Goal: Task Accomplishment & Management: Use online tool/utility

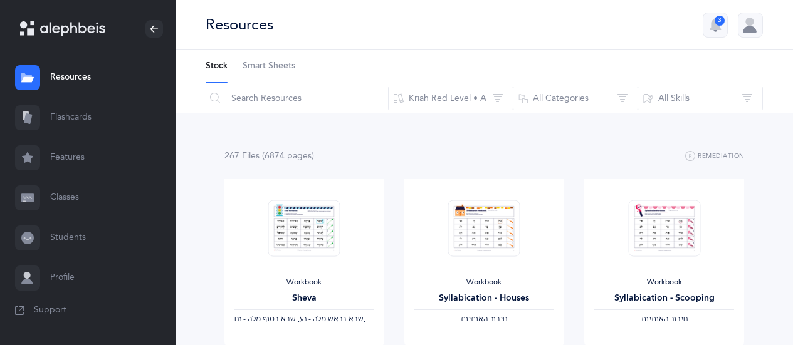
click at [94, 117] on link "Flashcards" at bounding box center [88, 118] width 176 height 40
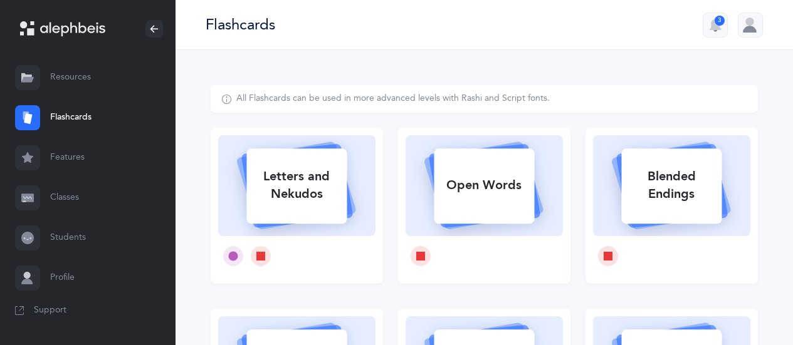
click at [253, 187] on div "Letters and Nekudos" at bounding box center [296, 185] width 100 height 50
select select
select select "single"
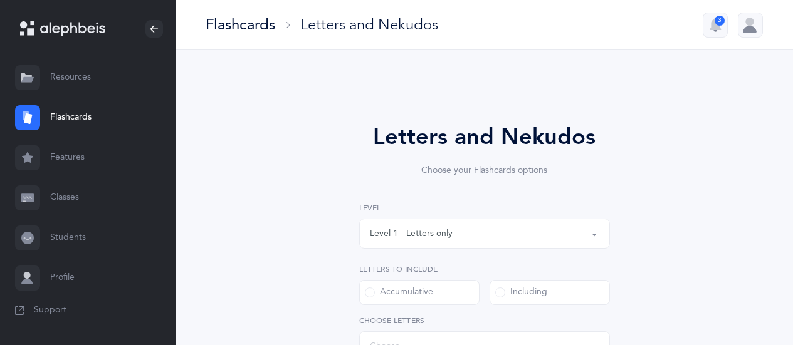
select select "27"
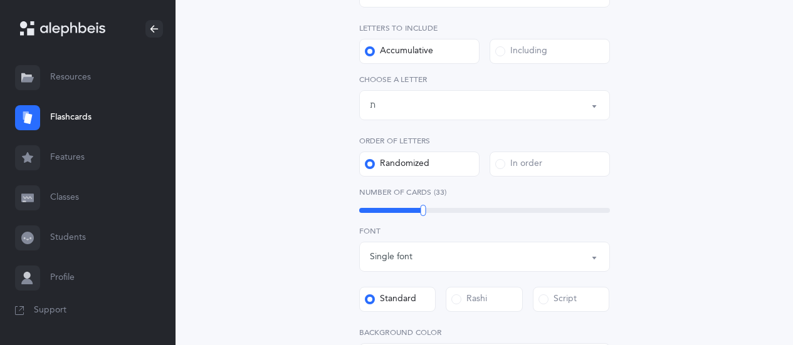
scroll to position [255, 0]
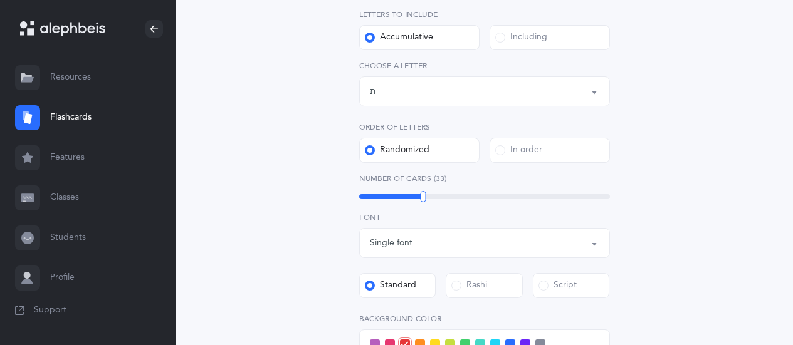
click at [497, 95] on div "Letters up until: ת" at bounding box center [484, 91] width 229 height 21
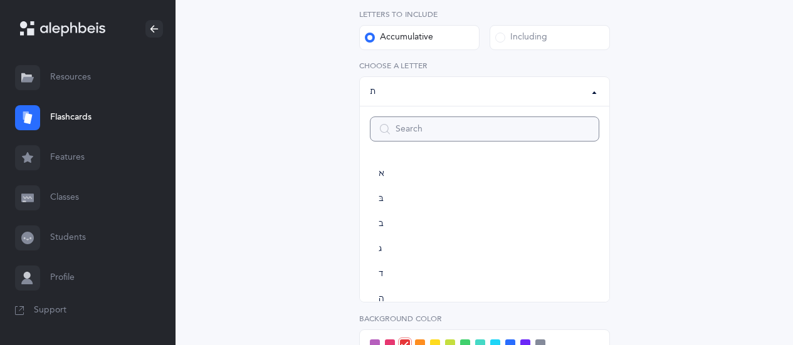
scroll to position [697, 0]
click at [523, 42] on div "Including" at bounding box center [521, 37] width 52 height 13
click at [0, 0] on input "Including" at bounding box center [0, 0] width 0 height 0
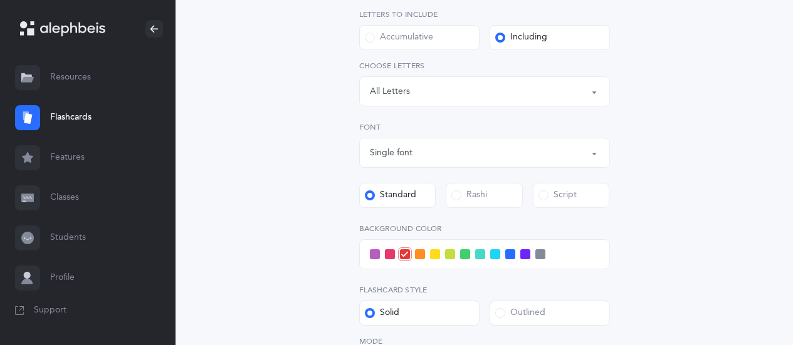
click at [466, 90] on div "Letters: All Letters" at bounding box center [484, 91] width 229 height 21
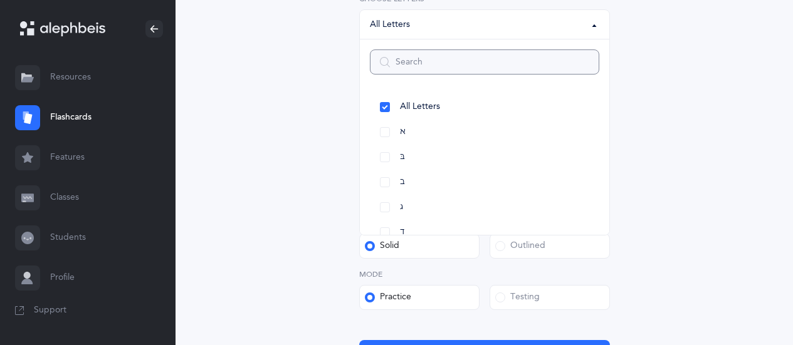
scroll to position [323, 0]
click at [397, 135] on link "א" at bounding box center [484, 131] width 229 height 25
select select "1"
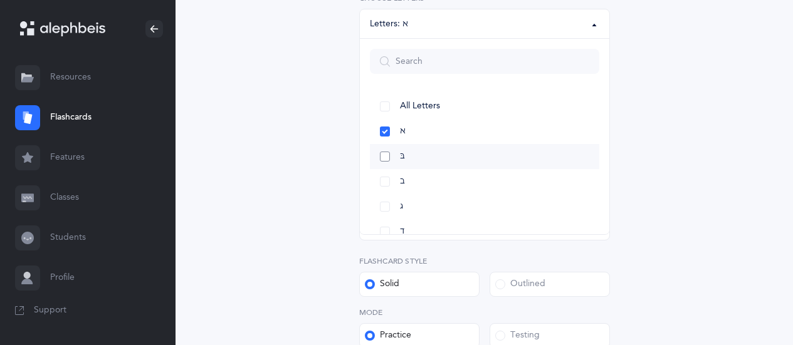
click at [404, 160] on span "בּ" at bounding box center [402, 156] width 5 height 11
click at [411, 182] on link "ב" at bounding box center [484, 181] width 229 height 25
click at [414, 210] on link "ג" at bounding box center [484, 206] width 229 height 25
click at [674, 198] on div "Letters and Nekudos Choose your Flashcards options Level 1 - Letters only Level…" at bounding box center [484, 110] width 547 height 697
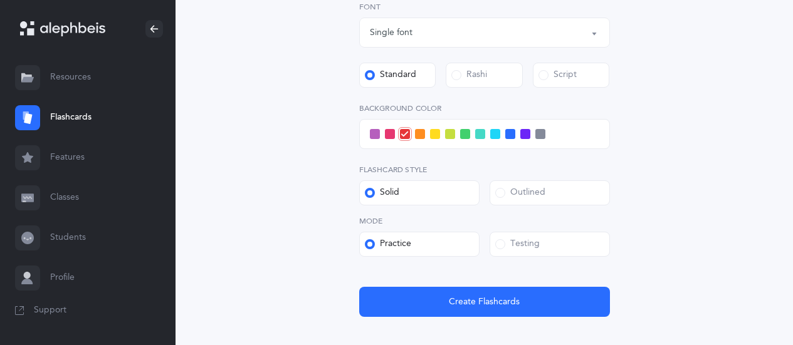
scroll to position [414, 0]
click at [564, 243] on label "Testing" at bounding box center [550, 244] width 120 height 25
click at [0, 0] on input "Testing" at bounding box center [0, 0] width 0 height 0
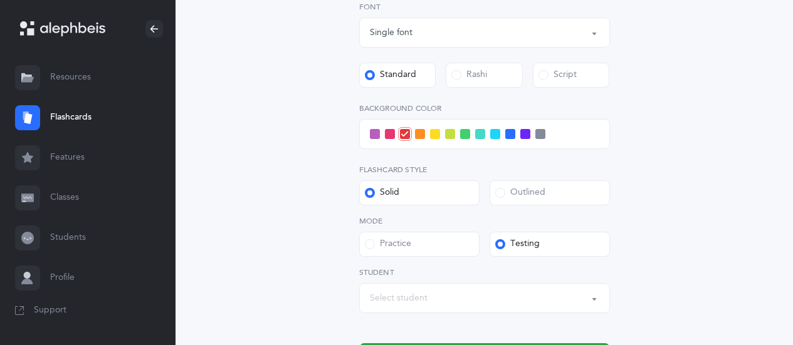
click at [454, 299] on div "Select student" at bounding box center [484, 298] width 229 height 21
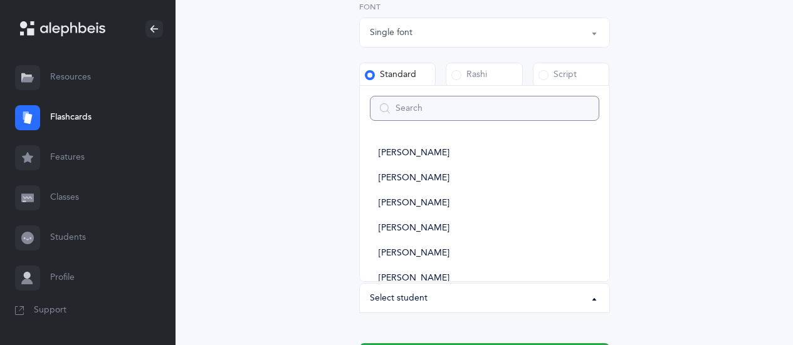
type input "k"
select select
type input "ka"
click at [408, 153] on span "KA Class" at bounding box center [396, 153] width 34 height 11
select select "14638"
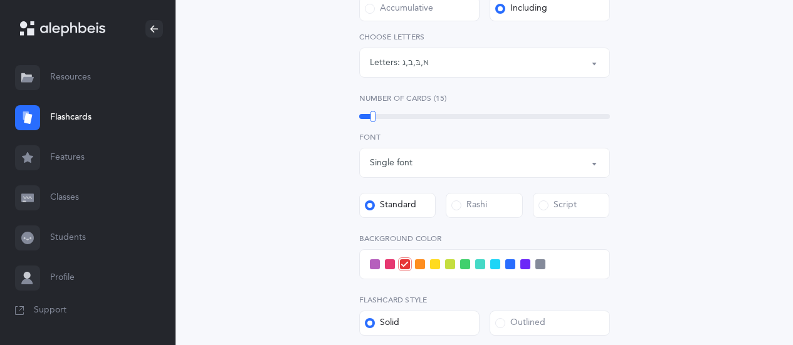
scroll to position [285, 0]
click at [510, 265] on span at bounding box center [510, 264] width 10 height 10
click at [0, 0] on input "checkbox" at bounding box center [0, 0] width 0 height 0
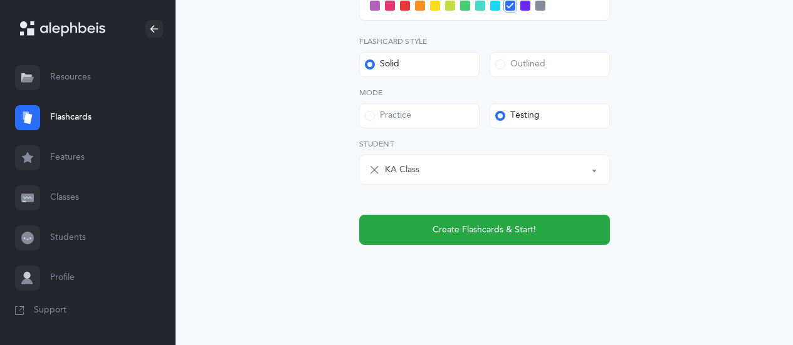
scroll to position [541, 0]
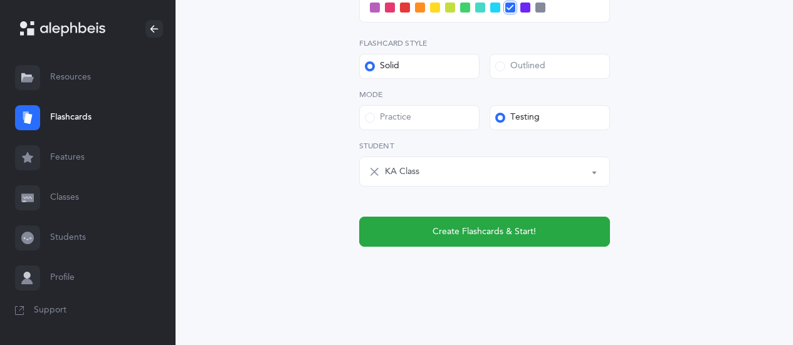
click at [552, 232] on button "Create Flashcards & Start!" at bounding box center [484, 232] width 251 height 30
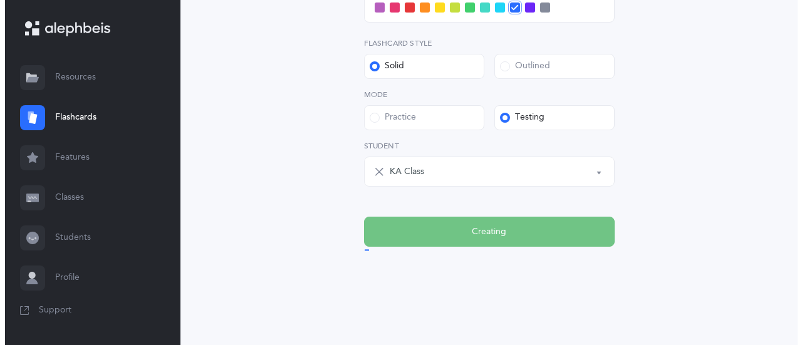
scroll to position [0, 0]
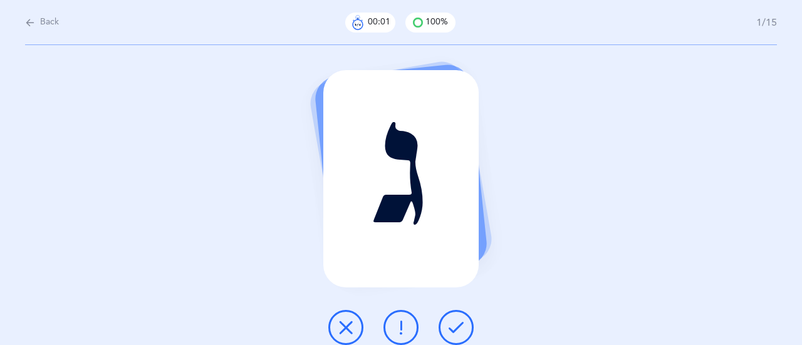
click at [464, 325] on button at bounding box center [456, 327] width 35 height 35
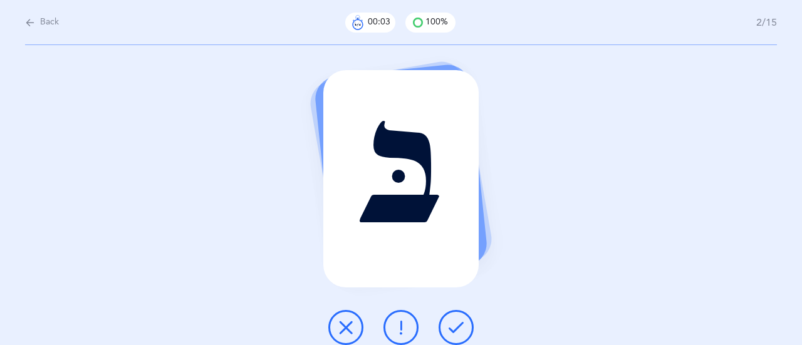
click at [466, 330] on button at bounding box center [456, 327] width 35 height 35
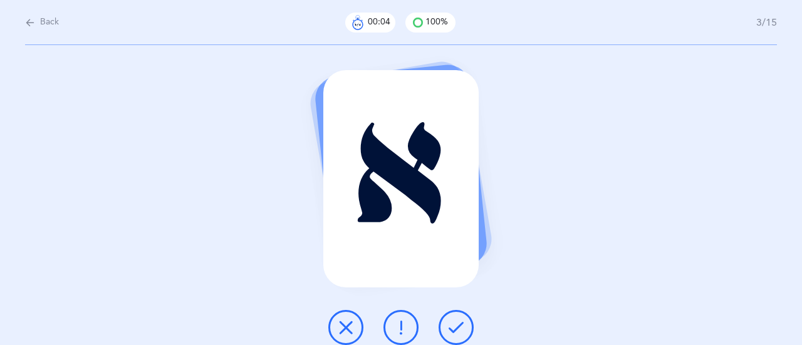
click at [463, 327] on icon at bounding box center [456, 327] width 15 height 15
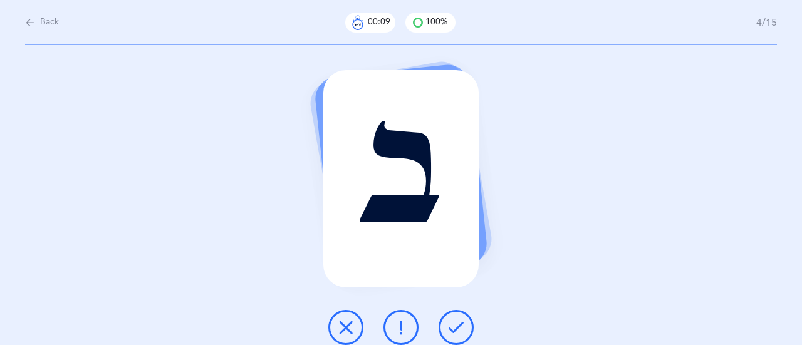
click at [463, 324] on icon at bounding box center [456, 327] width 15 height 15
click at [461, 326] on icon at bounding box center [456, 327] width 15 height 15
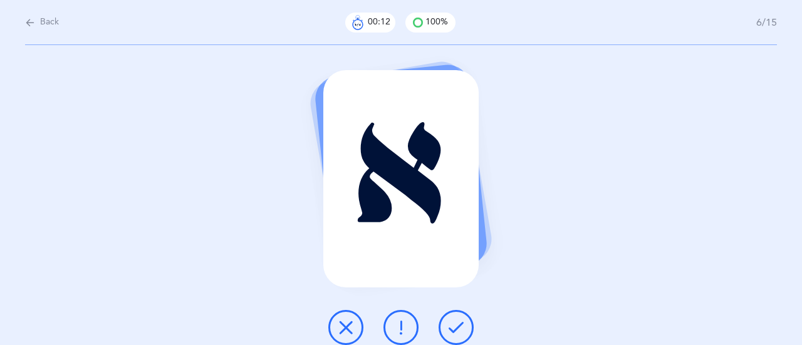
click at [464, 327] on button at bounding box center [456, 327] width 35 height 35
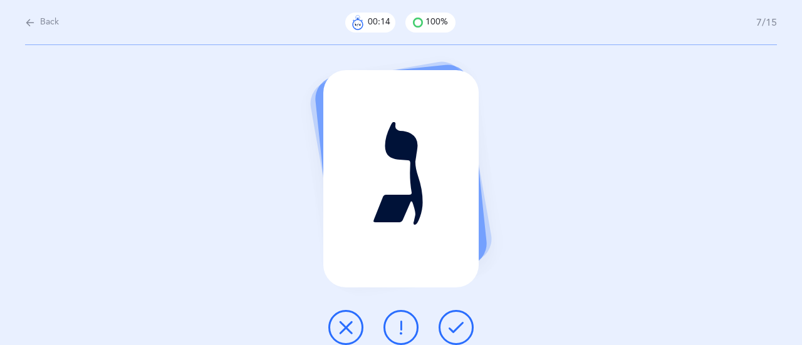
click at [465, 328] on button at bounding box center [456, 327] width 35 height 35
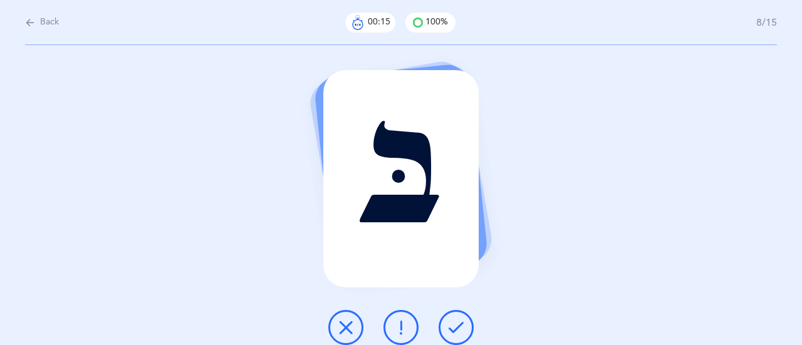
click at [465, 327] on button at bounding box center [456, 327] width 35 height 35
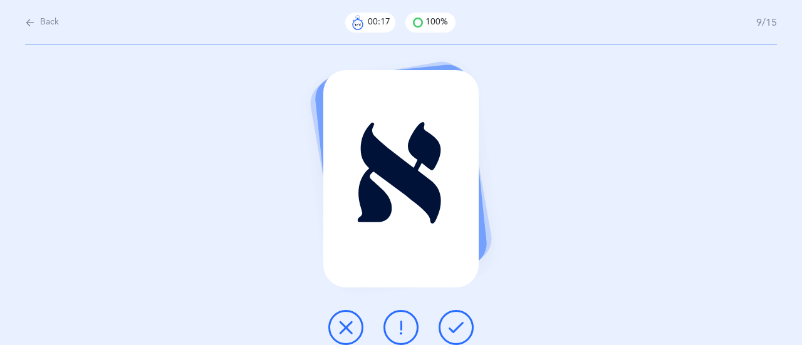
click at [465, 327] on button at bounding box center [456, 327] width 35 height 35
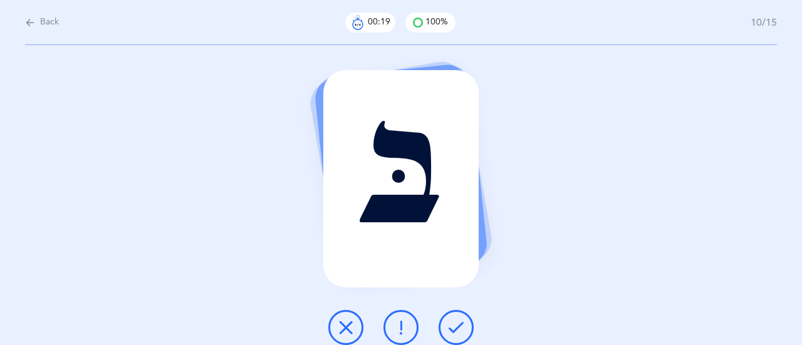
click at [465, 330] on button at bounding box center [456, 327] width 35 height 35
click at [457, 327] on icon at bounding box center [456, 327] width 15 height 15
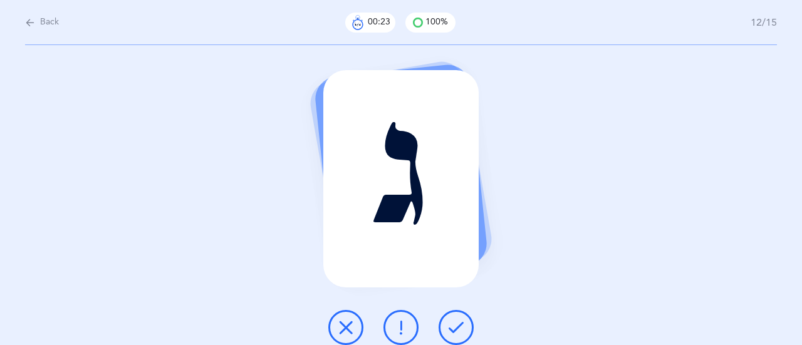
click at [484, 325] on div "ג" at bounding box center [401, 195] width 802 height 300
click at [456, 324] on icon at bounding box center [456, 327] width 15 height 15
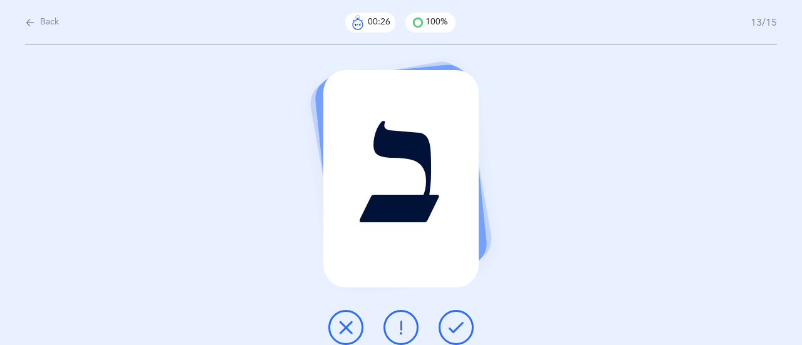
click at [455, 321] on icon at bounding box center [456, 327] width 15 height 15
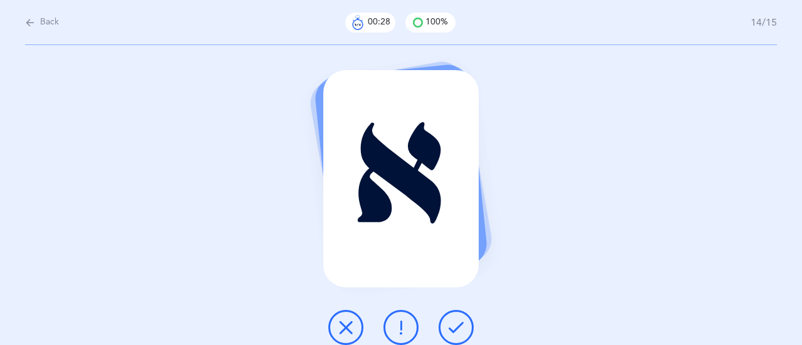
click at [455, 327] on icon at bounding box center [456, 327] width 15 height 15
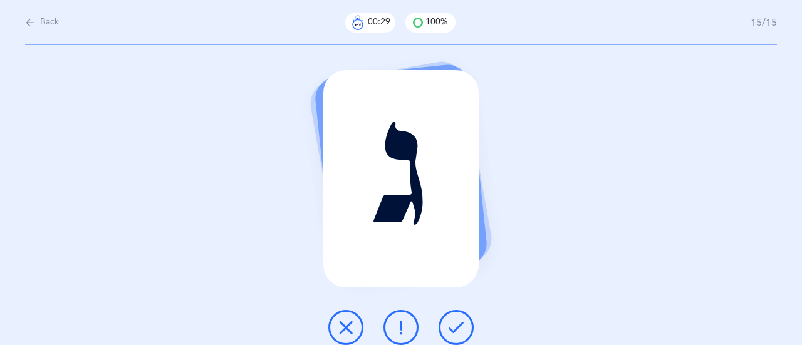
click at [461, 324] on icon at bounding box center [456, 327] width 15 height 15
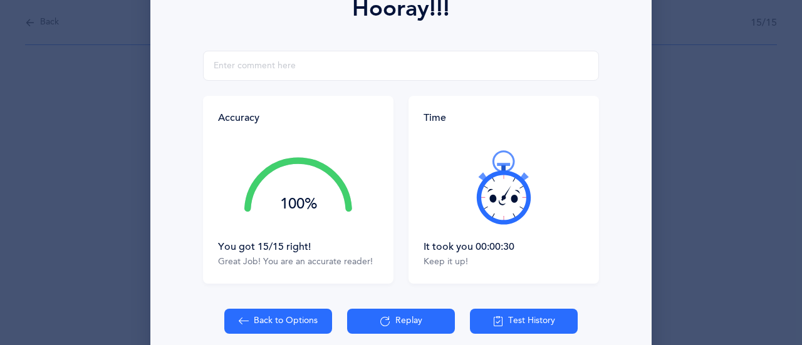
scroll to position [194, 0]
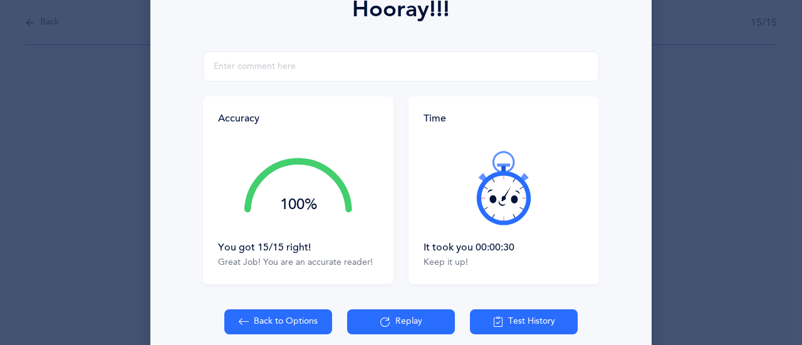
click at [683, 159] on div "Hooray!!! Accuracy 100% You got 15/15 right! Great Job! You are an accurate rea…" at bounding box center [401, 172] width 802 height 345
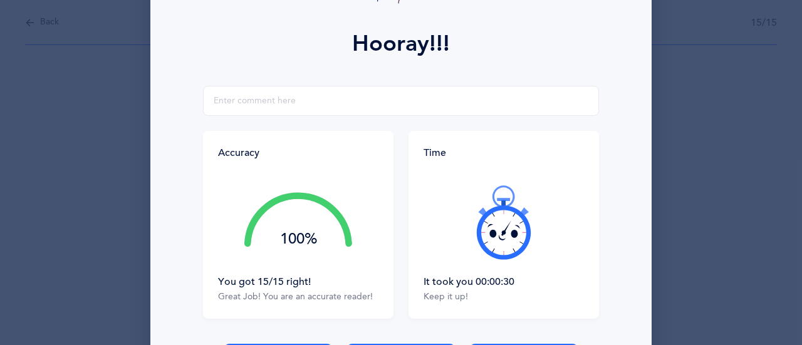
scroll to position [160, 0]
click at [502, 233] on icon at bounding box center [507, 229] width 10 height 16
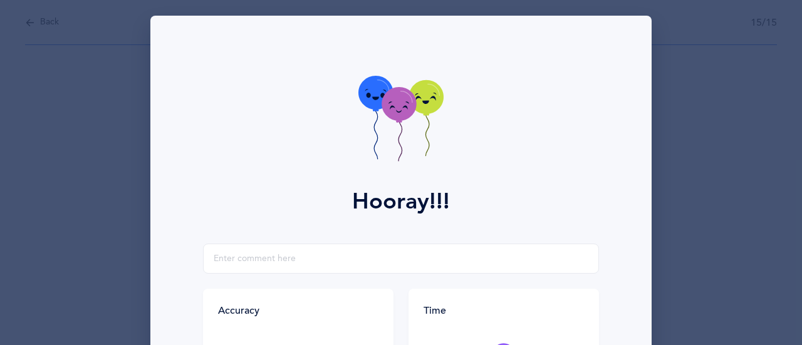
scroll to position [3, 0]
click at [433, 141] on icon at bounding box center [401, 119] width 85 height 89
click at [416, 152] on icon at bounding box center [401, 119] width 85 height 89
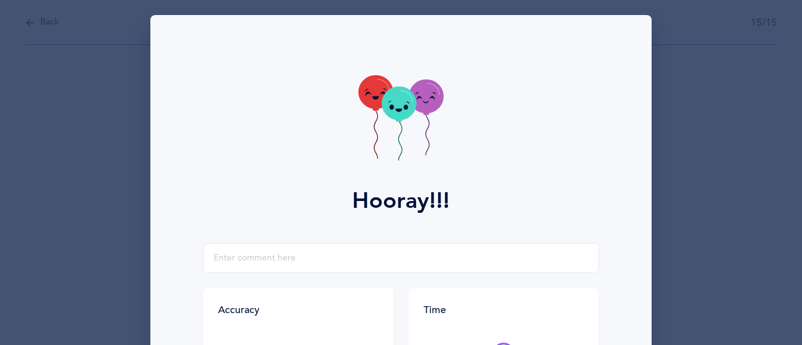
click at [424, 143] on icon at bounding box center [401, 119] width 85 height 89
click at [425, 133] on icon at bounding box center [401, 119] width 85 height 89
click at [433, 147] on icon at bounding box center [401, 119] width 85 height 89
click at [431, 140] on icon at bounding box center [401, 119] width 85 height 89
click at [429, 139] on icon at bounding box center [401, 119] width 85 height 89
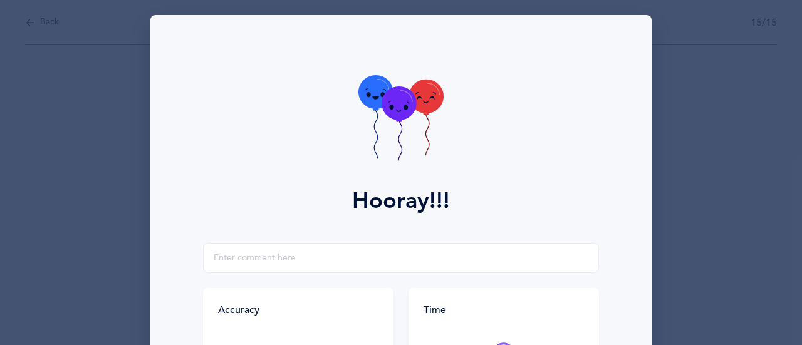
click at [421, 139] on icon at bounding box center [401, 119] width 85 height 89
click at [394, 124] on icon at bounding box center [401, 119] width 85 height 89
click at [405, 135] on icon at bounding box center [401, 119] width 85 height 89
click at [402, 136] on icon at bounding box center [401, 119] width 85 height 89
click at [406, 144] on icon at bounding box center [401, 119] width 85 height 89
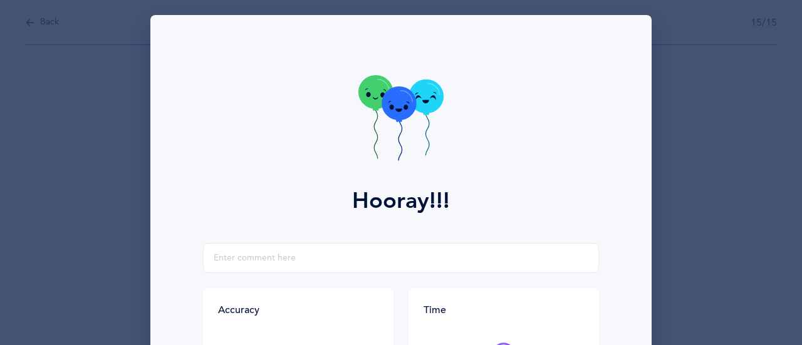
click at [416, 134] on icon at bounding box center [401, 119] width 85 height 89
click at [402, 141] on icon at bounding box center [401, 119] width 85 height 89
click at [406, 150] on icon at bounding box center [401, 119] width 85 height 89
click at [712, 153] on div "Hooray!!! Accuracy 100% You got 15/15 right! Great Job! You are an accurate rea…" at bounding box center [401, 172] width 802 height 345
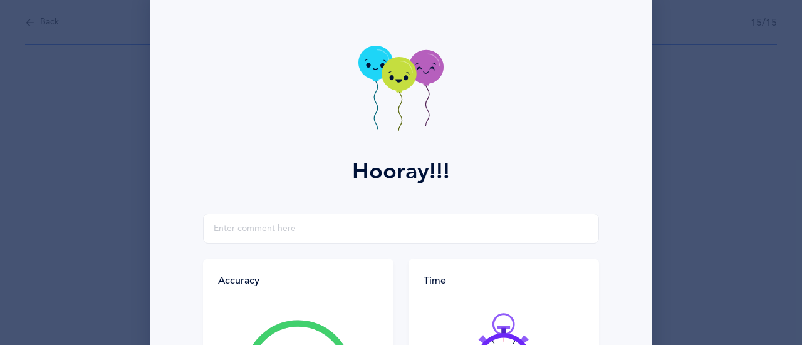
scroll to position [0, 0]
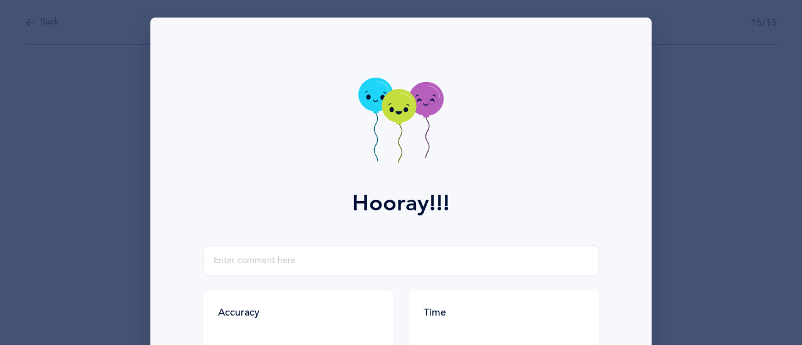
click at [82, 178] on div "Hooray!!! Accuracy 100% You got 15/15 right! Great Job! You are an accurate rea…" at bounding box center [401, 172] width 802 height 345
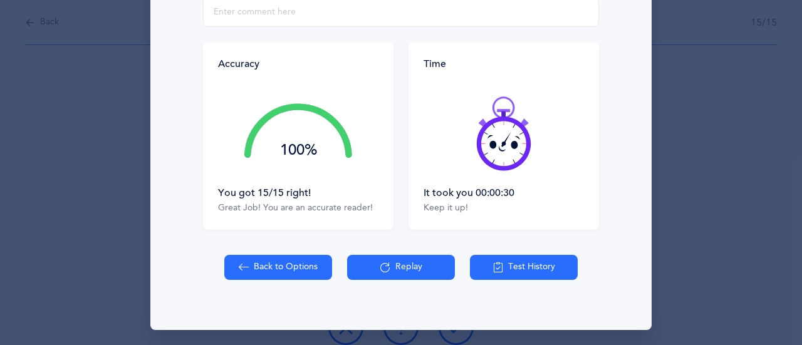
scroll to position [251, 0]
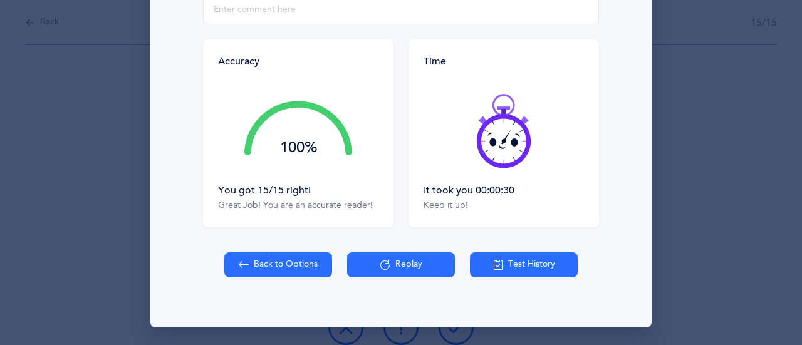
click at [271, 275] on button "Back to Options" at bounding box center [278, 265] width 108 height 25
select select "1"
select select "single"
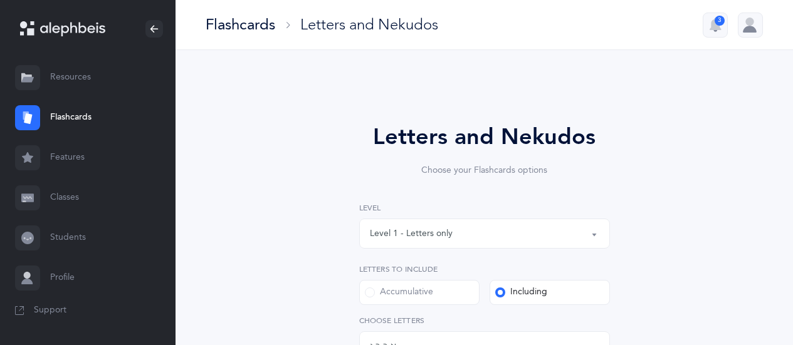
click at [749, 26] on div at bounding box center [750, 25] width 25 height 25
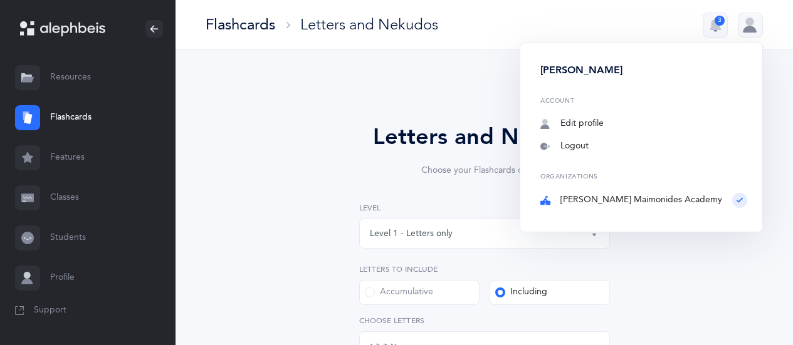
click at [618, 145] on link "Logout" at bounding box center [643, 146] width 207 height 13
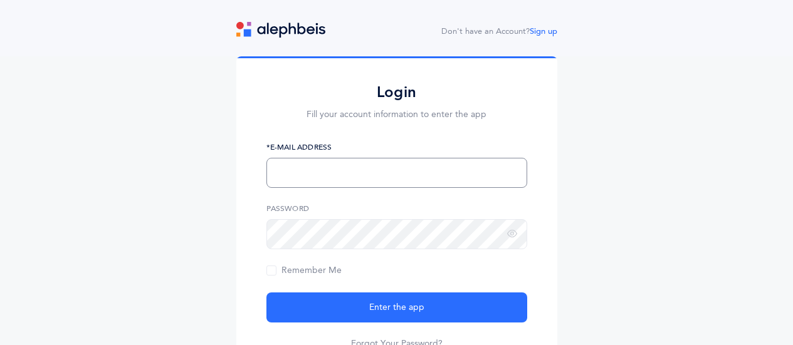
type input "[EMAIL_ADDRESS][PERSON_NAME][DOMAIN_NAME]"
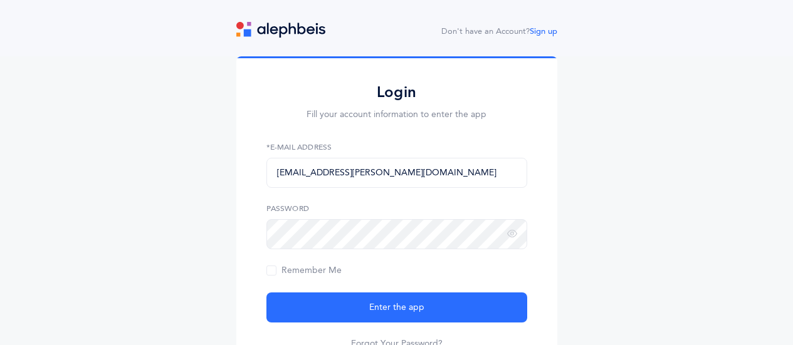
click at [296, 37] on img at bounding box center [280, 30] width 89 height 16
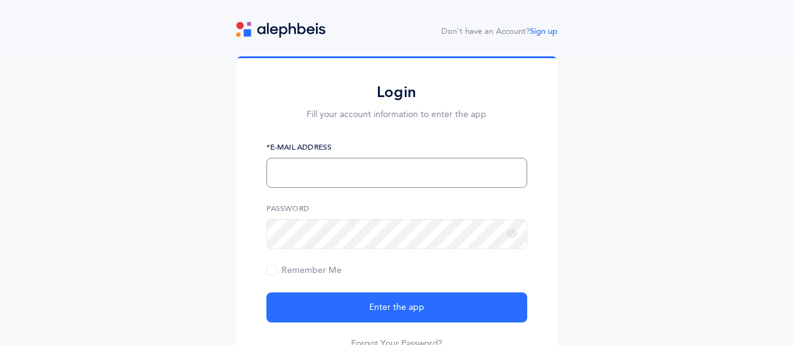
type input "[EMAIL_ADDRESS][PERSON_NAME][DOMAIN_NAME]"
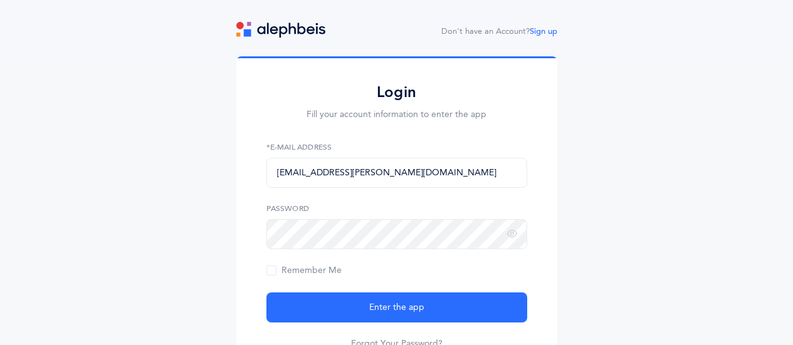
click at [274, 25] on img at bounding box center [280, 30] width 89 height 16
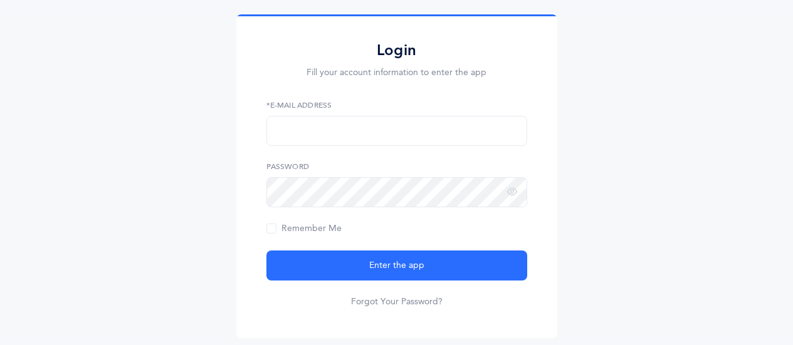
scroll to position [39, 0]
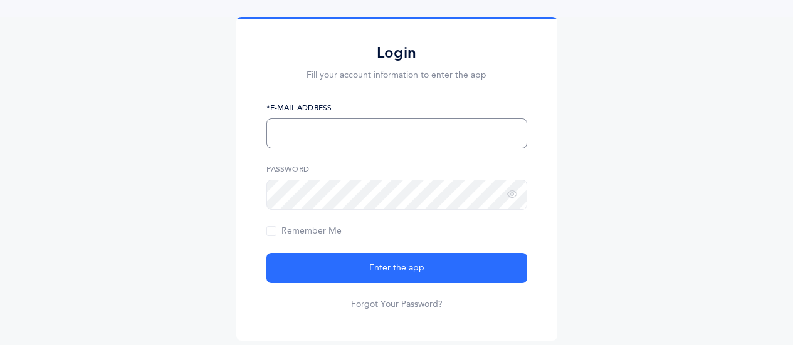
type input "[EMAIL_ADDRESS][PERSON_NAME][DOMAIN_NAME]"
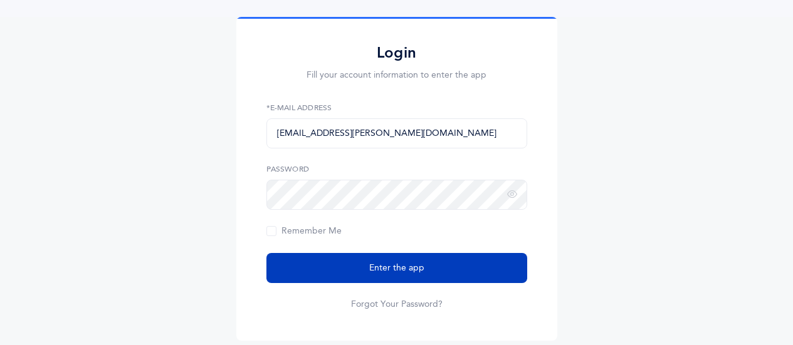
click at [394, 281] on button "Enter the app" at bounding box center [396, 268] width 261 height 30
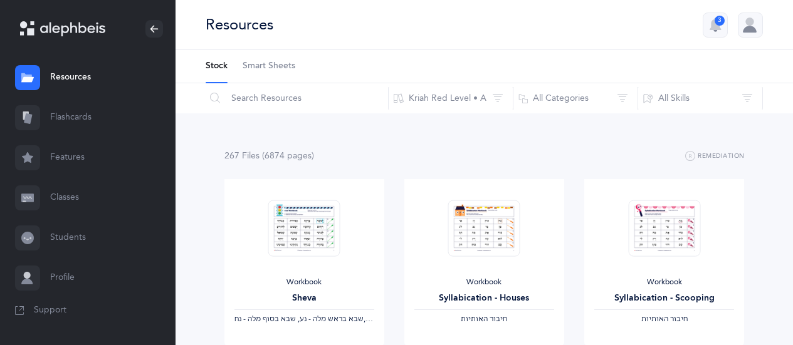
click at [74, 134] on link "Flashcards" at bounding box center [88, 118] width 176 height 40
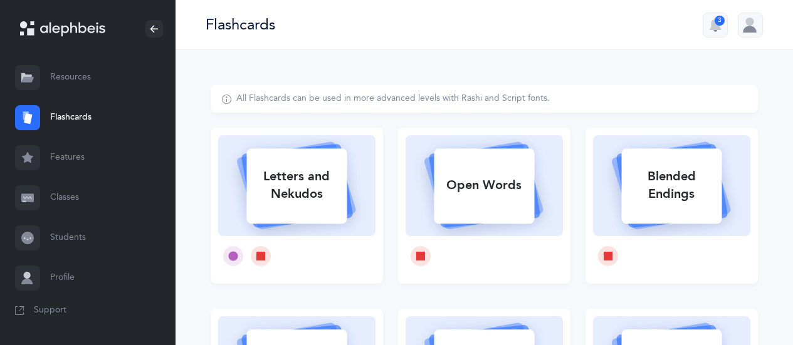
click at [334, 196] on div "Letters and Nekudos" at bounding box center [296, 185] width 100 height 50
select select
select select "single"
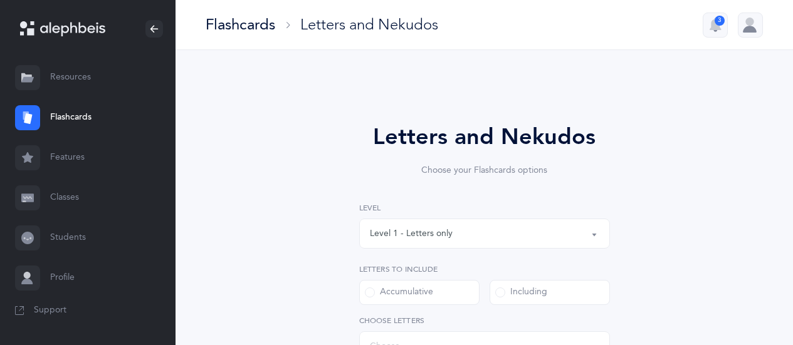
select select "27"
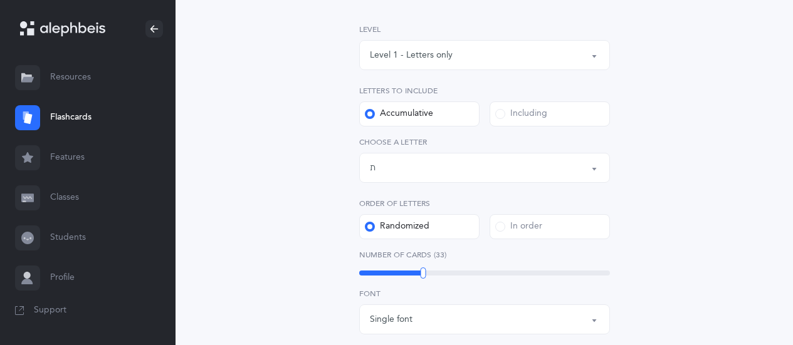
scroll to position [179, 0]
